Goal: Find specific page/section: Find specific page/section

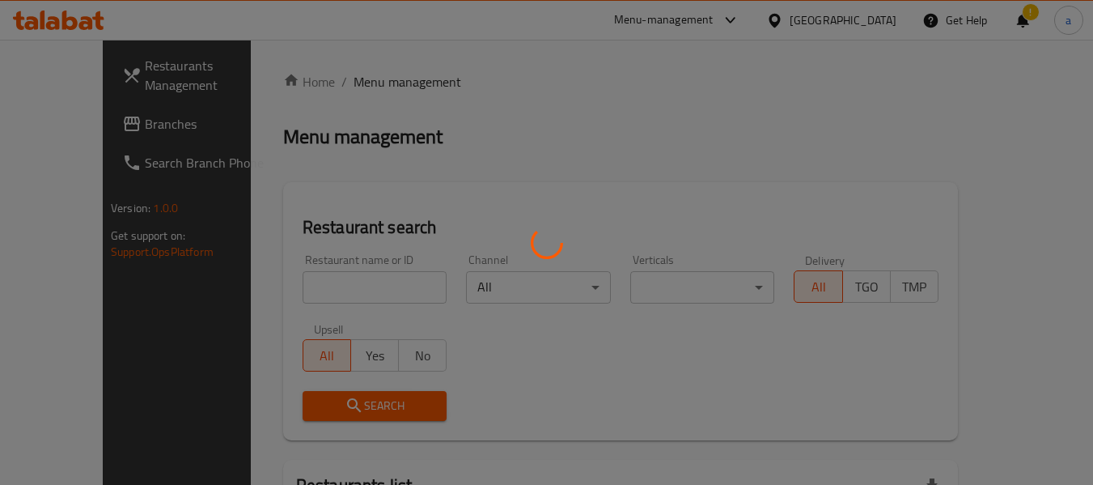
click at [826, 21] on div at bounding box center [546, 242] width 1093 height 485
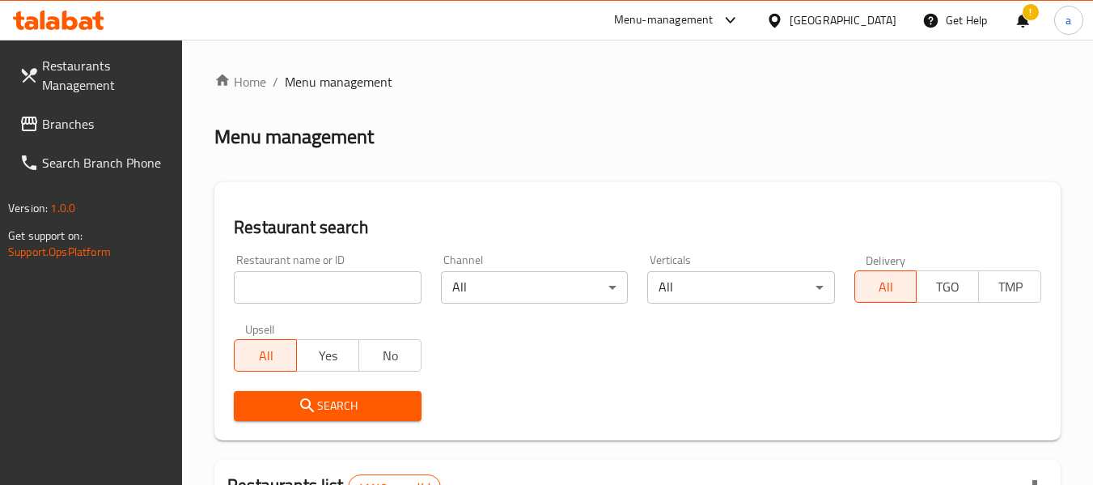
click at [826, 21] on div "United Arab Emirates" at bounding box center [843, 20] width 107 height 18
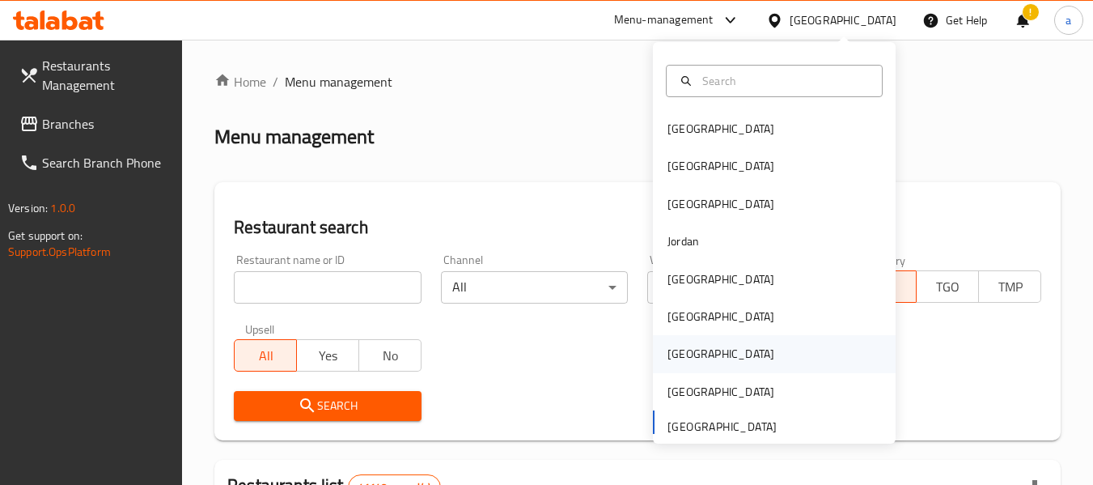
click at [669, 356] on div "[GEOGRAPHIC_DATA]" at bounding box center [720, 354] width 107 height 18
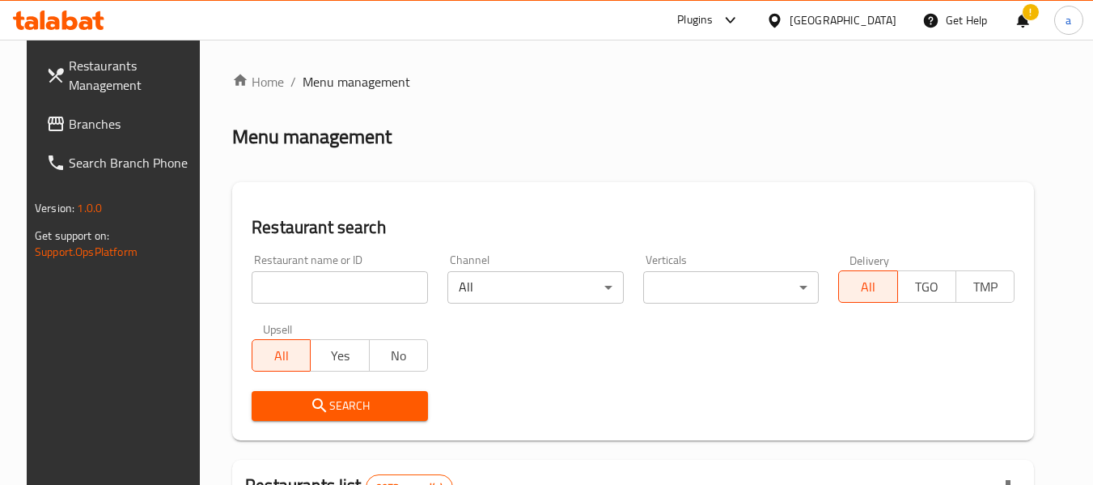
click at [69, 119] on span "Branches" at bounding box center [133, 123] width 128 height 19
